Goal: Information Seeking & Learning: Find specific fact

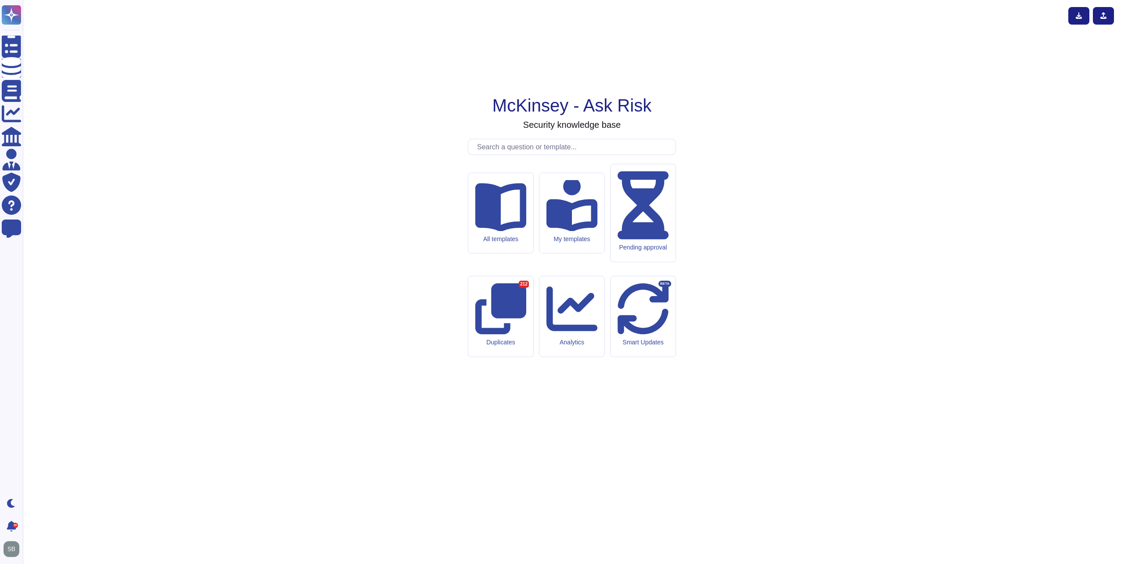
click at [595, 155] on input "text" at bounding box center [573, 146] width 203 height 15
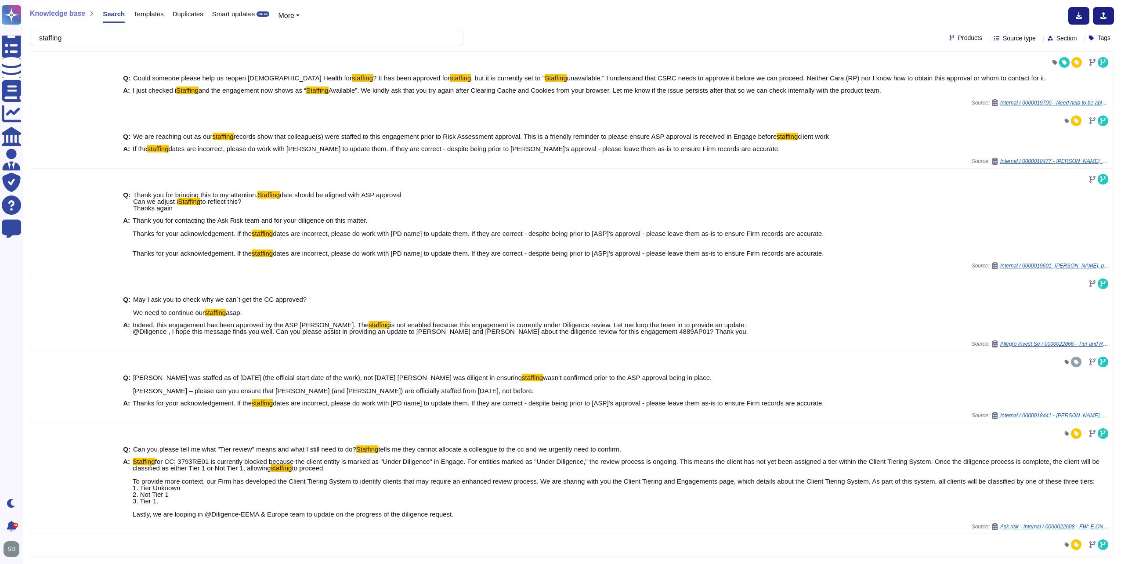
click at [958, 36] on span "Products" at bounding box center [970, 38] width 24 height 6
click at [976, 79] on span "External Requests" at bounding box center [982, 80] width 54 height 8
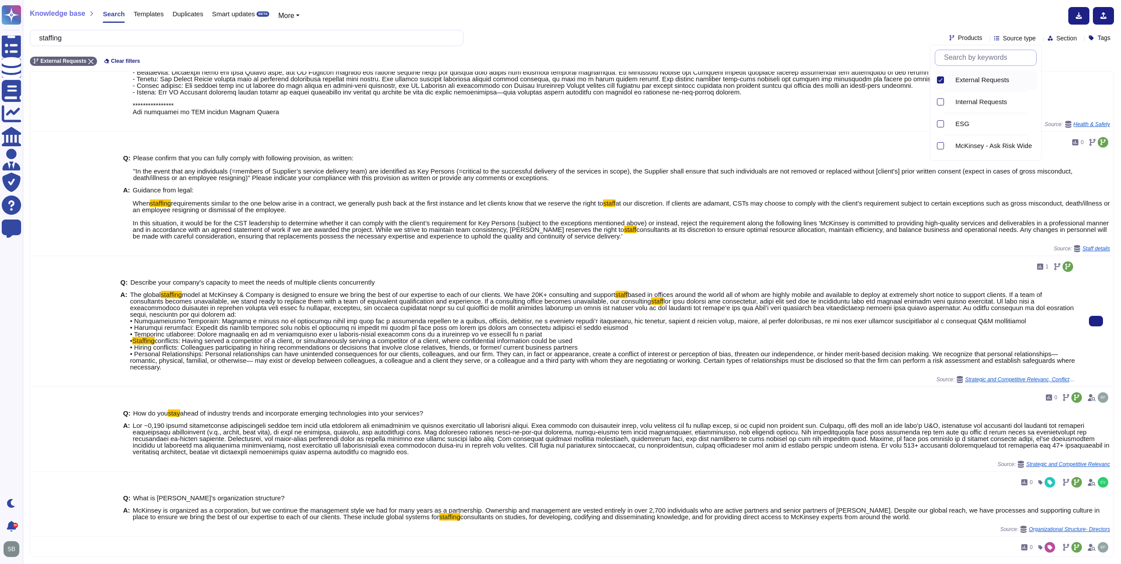
scroll to position [307, 0]
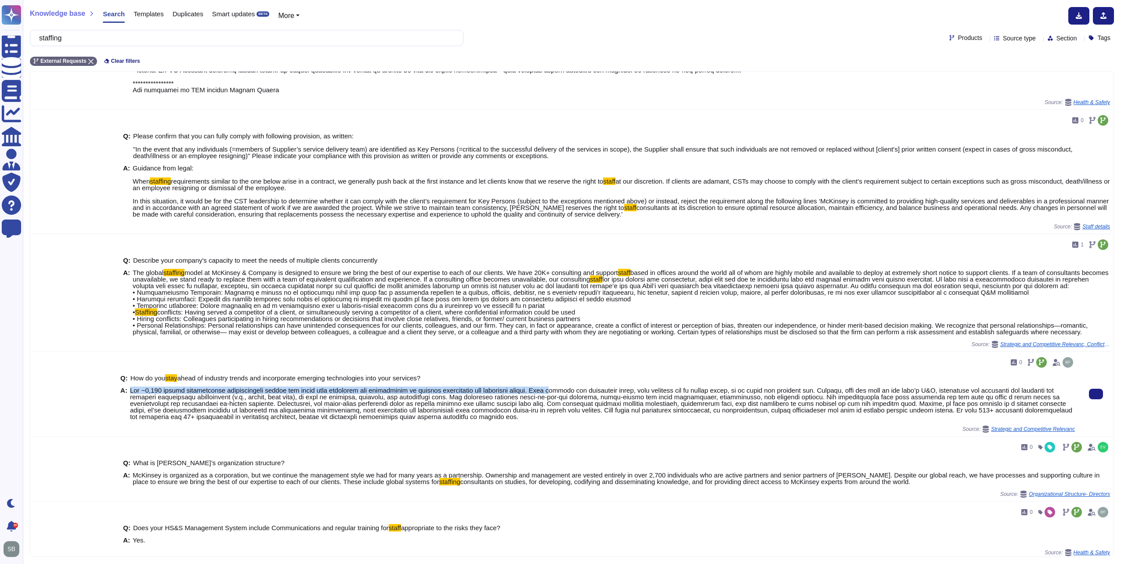
drag, startPoint x: 130, startPoint y: 396, endPoint x: 542, endPoint y: 395, distance: 412.8
click at [542, 395] on span at bounding box center [601, 403] width 942 height 34
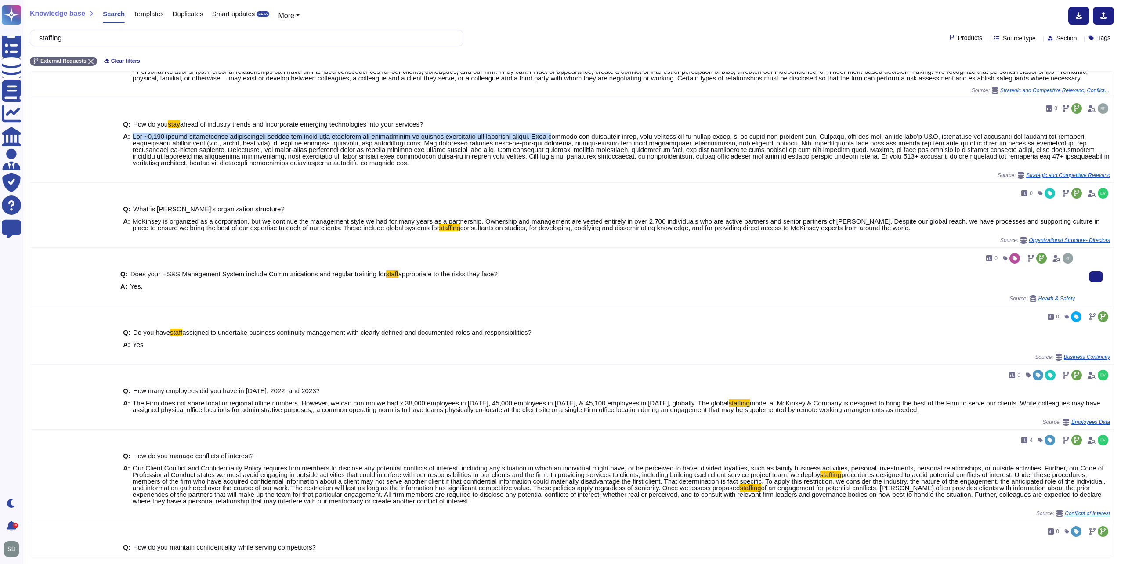
scroll to position [571, 0]
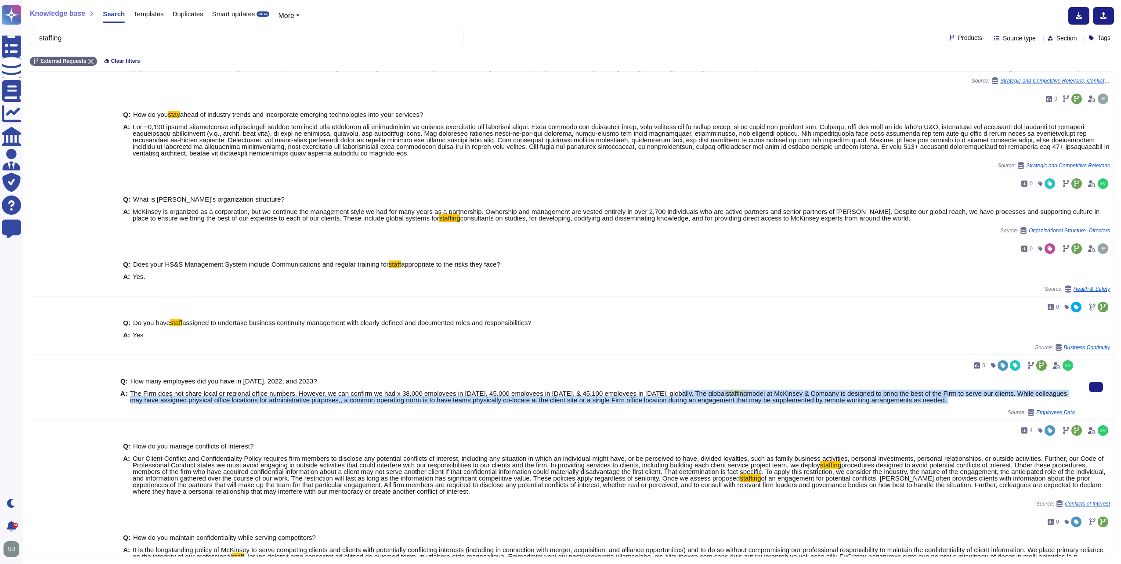
drag, startPoint x: 667, startPoint y: 404, endPoint x: 751, endPoint y: 423, distance: 85.7
click at [751, 416] on div "0 Q: How many employees did you have in [DATE], 2022, and 2023? A: The Firm doe…" at bounding box center [597, 387] width 954 height 58
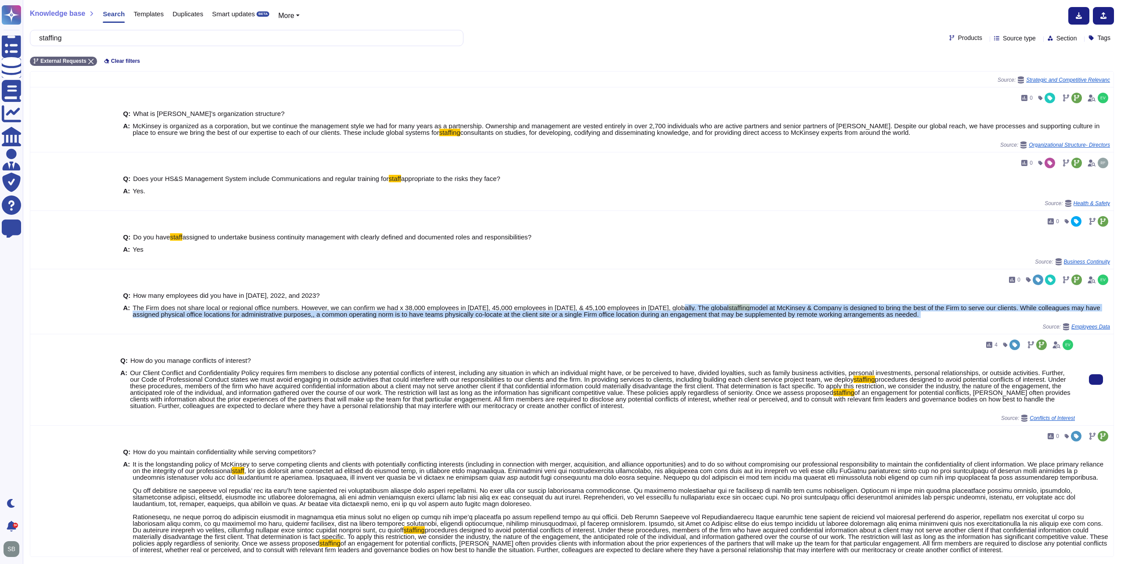
scroll to position [659, 0]
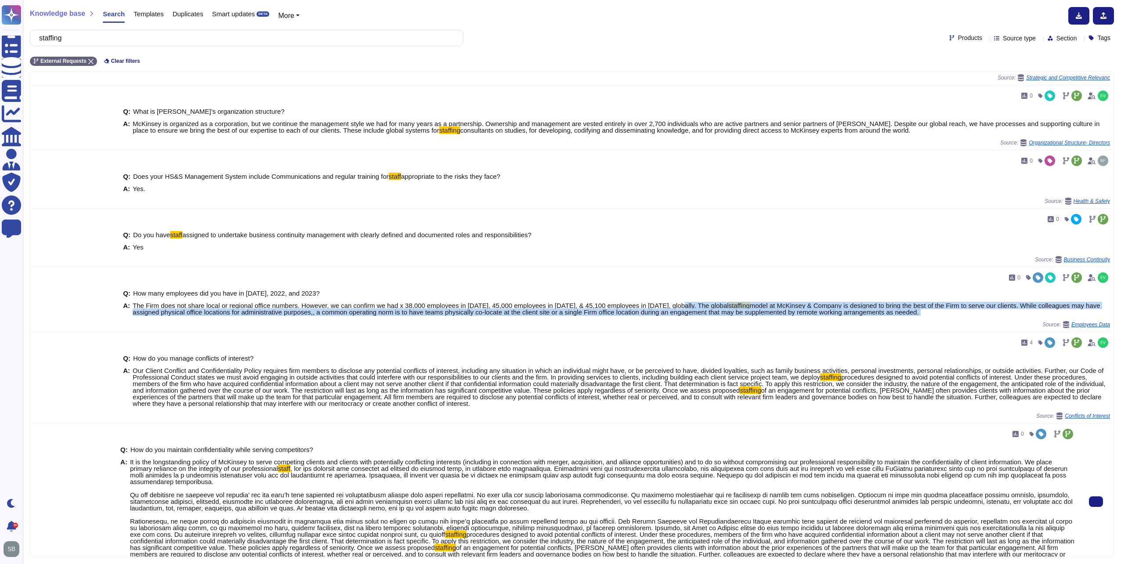
copy span "The global staffing model at McKinsey & Company is designed to bring the best o…"
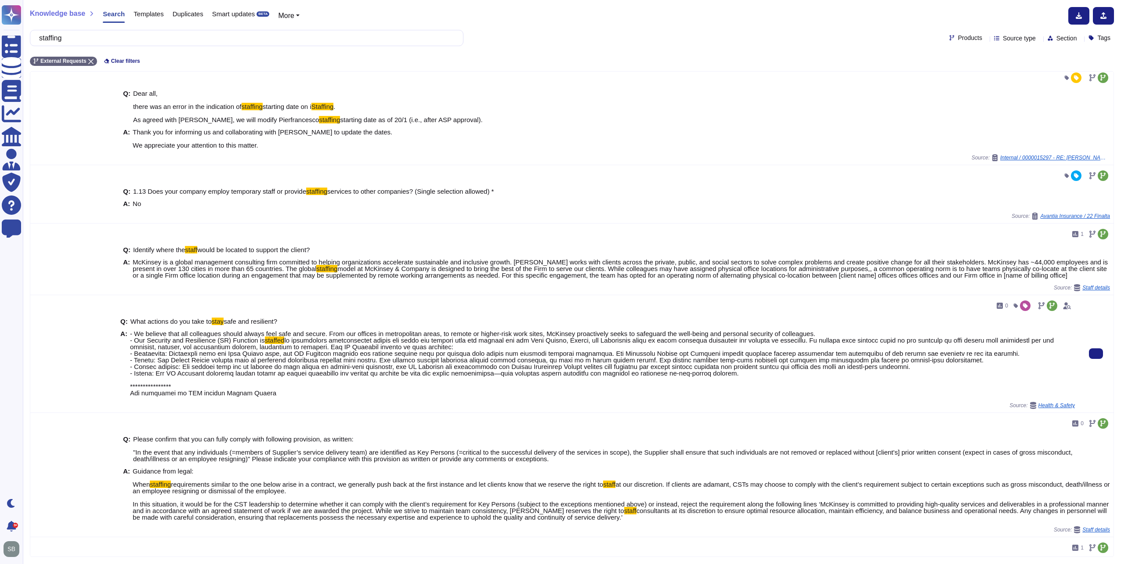
scroll to position [0, 0]
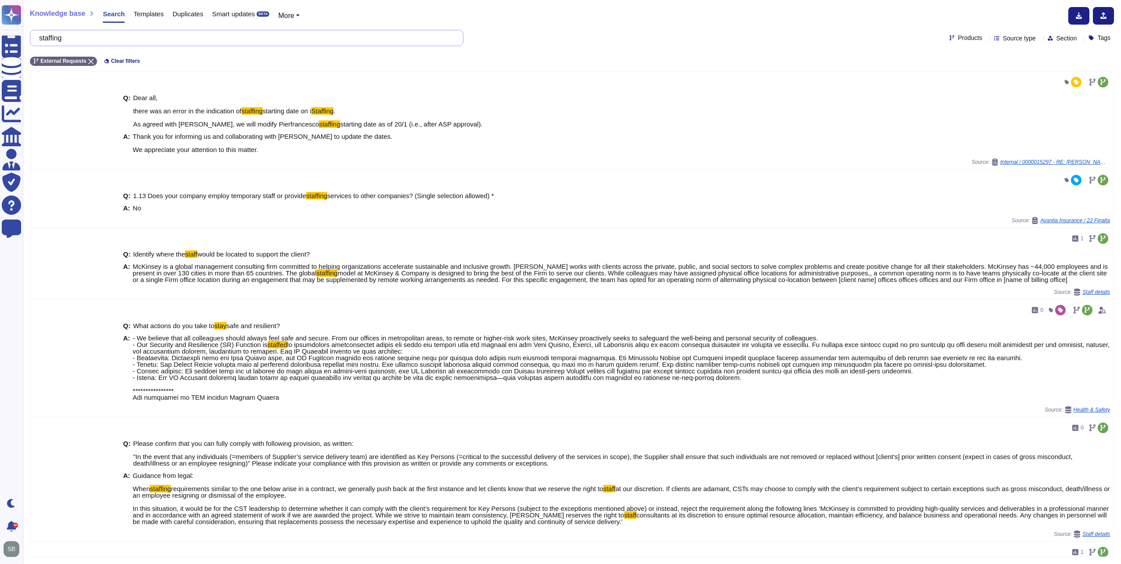
click at [87, 42] on input "staffing" at bounding box center [244, 37] width 419 height 15
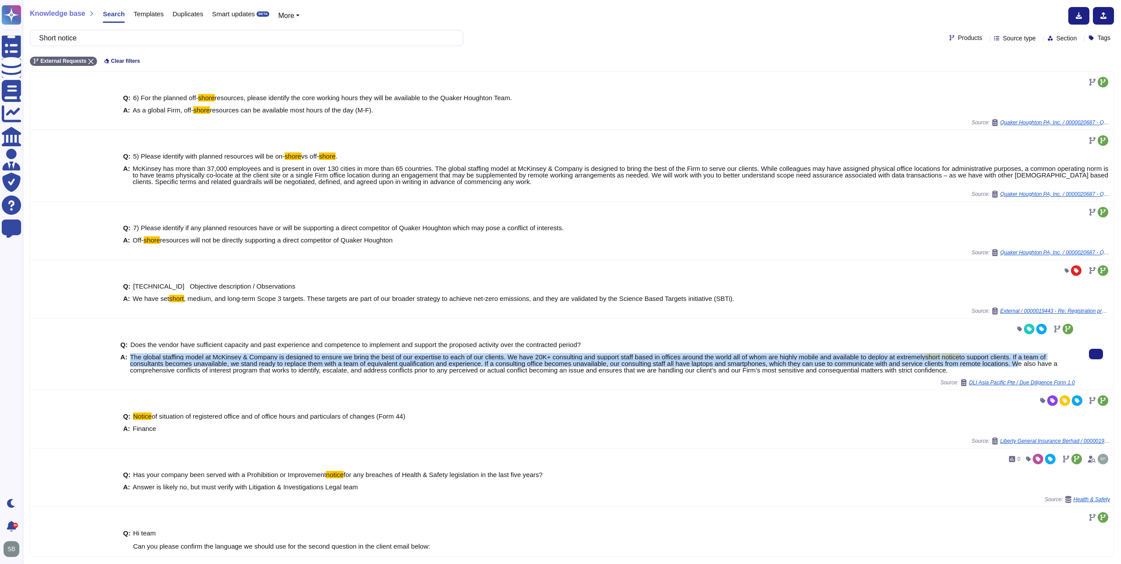
drag, startPoint x: 129, startPoint y: 354, endPoint x: 1005, endPoint y: 365, distance: 876.1
click at [1006, 366] on span "The global staffing model at McKinsey & Company is designed to ensure we bring …" at bounding box center [602, 363] width 945 height 20
copy span "The global staffing model at McKinsey & Company is designed to ensure we bring …"
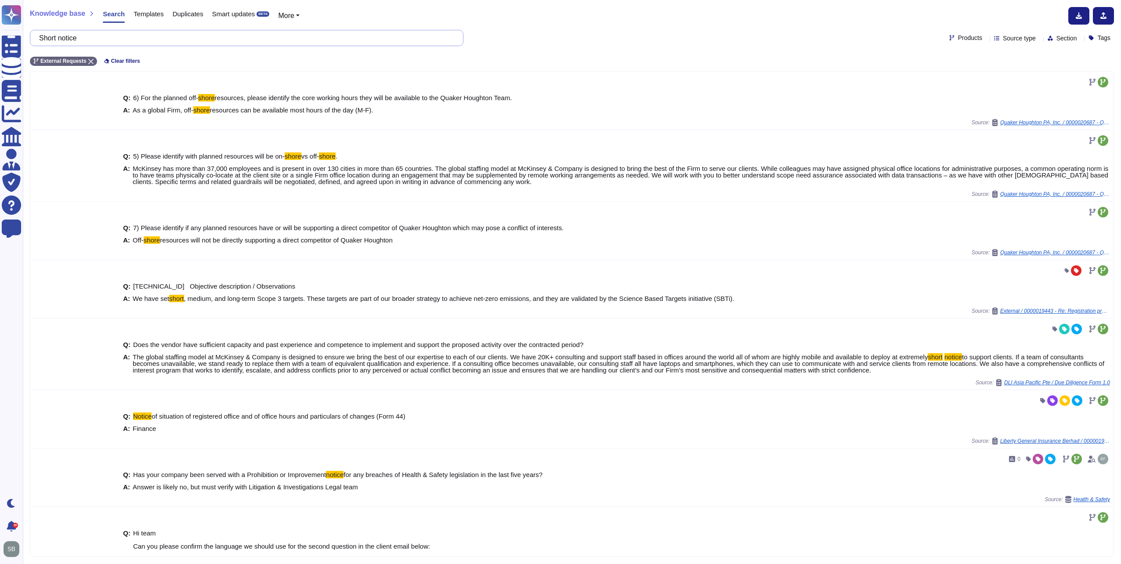
drag, startPoint x: 104, startPoint y: 40, endPoint x: 44, endPoint y: 38, distance: 59.7
click at [44, 38] on input "Short notice" at bounding box center [244, 37] width 419 height 15
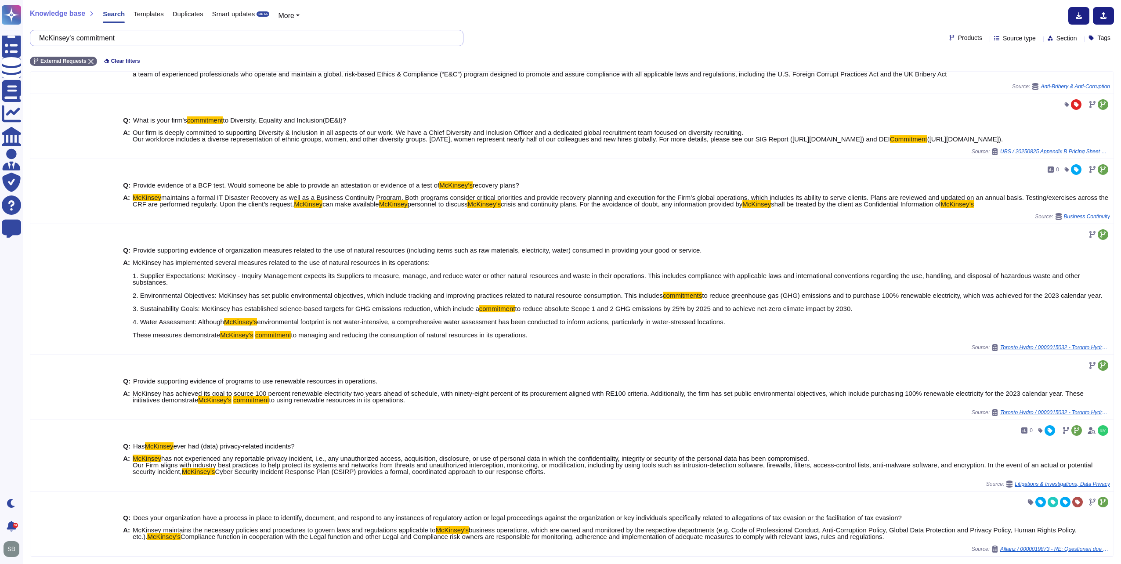
scroll to position [241, 0]
paste input "Can you provide HSM with a 2-year roadmap for your firm’s service delivery?"
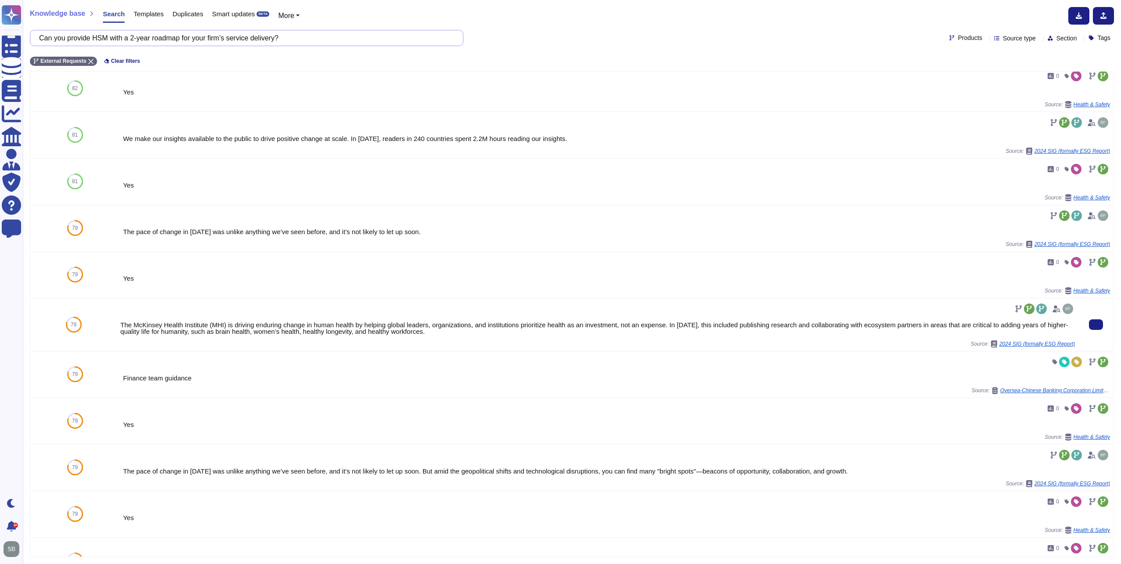
scroll to position [0, 0]
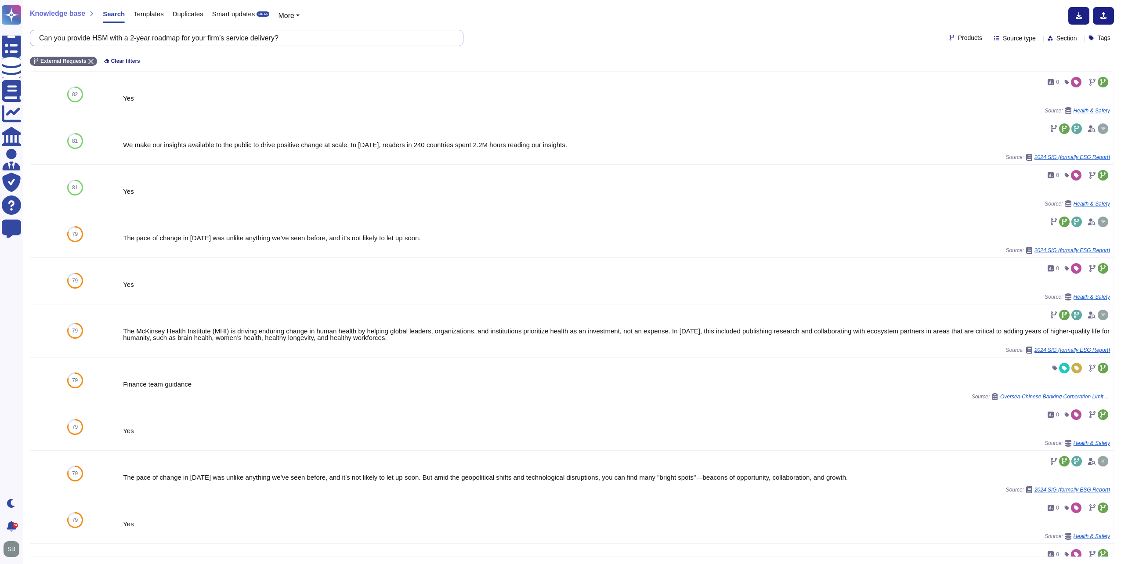
click at [141, 41] on input "Can you provide HSM with a 2-year roadmap for your firm’s service delivery?" at bounding box center [244, 37] width 419 height 15
paste input "What kind of account-level reporting can you offer that we currently don’t see,…"
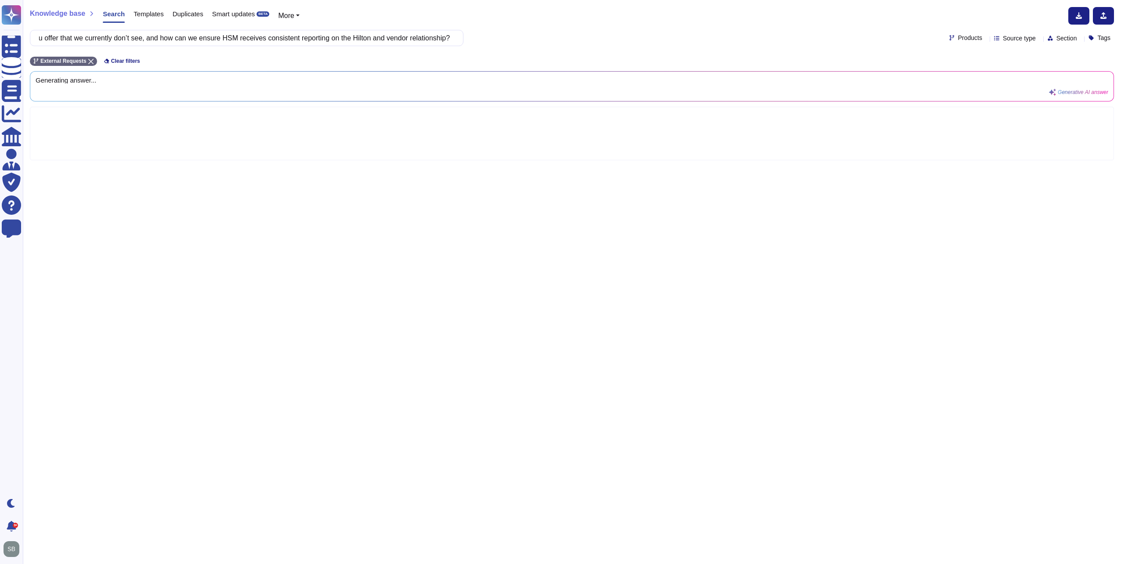
type input "What kind of account-level reporting can you offer that we currently don’t see,…"
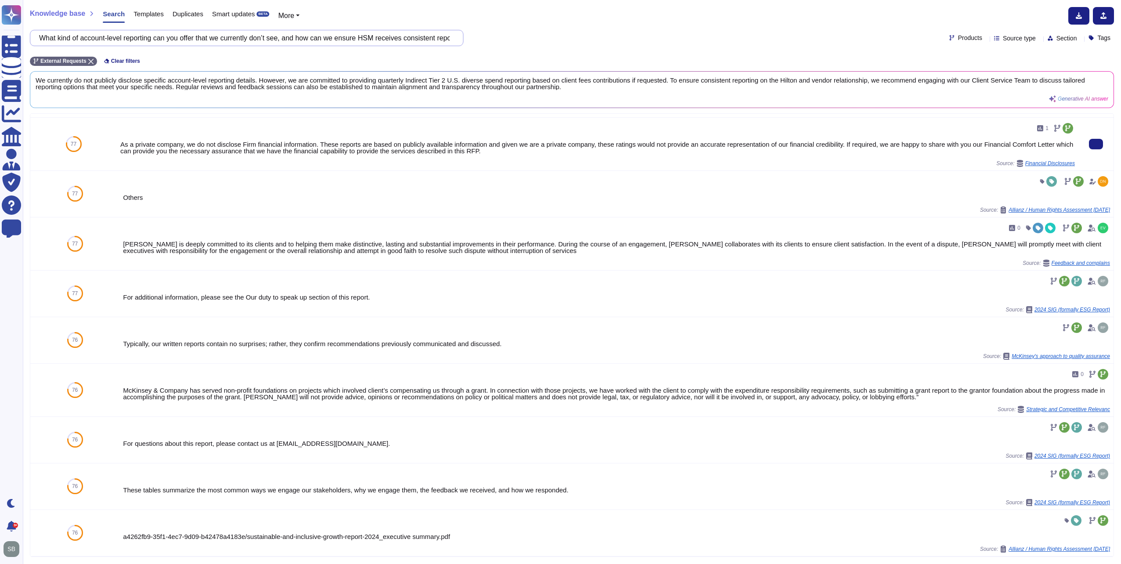
scroll to position [370, 0]
